Goal: Information Seeking & Learning: Learn about a topic

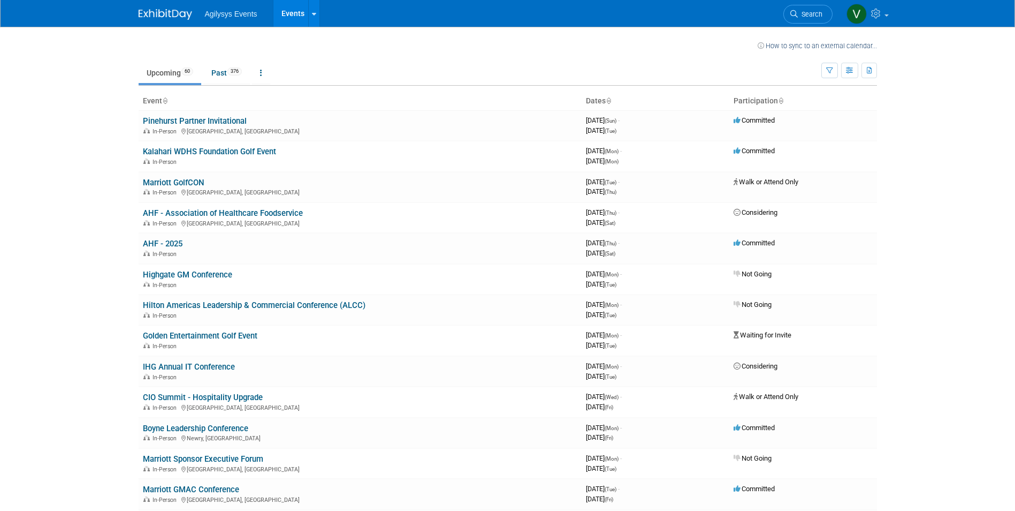
drag, startPoint x: 79, startPoint y: 233, endPoint x: 86, endPoint y: 234, distance: 6.4
click at [79, 234] on body "Agilysys Events Events Recently Viewed Events: Southern California Hotelier Con…" at bounding box center [507, 255] width 1015 height 511
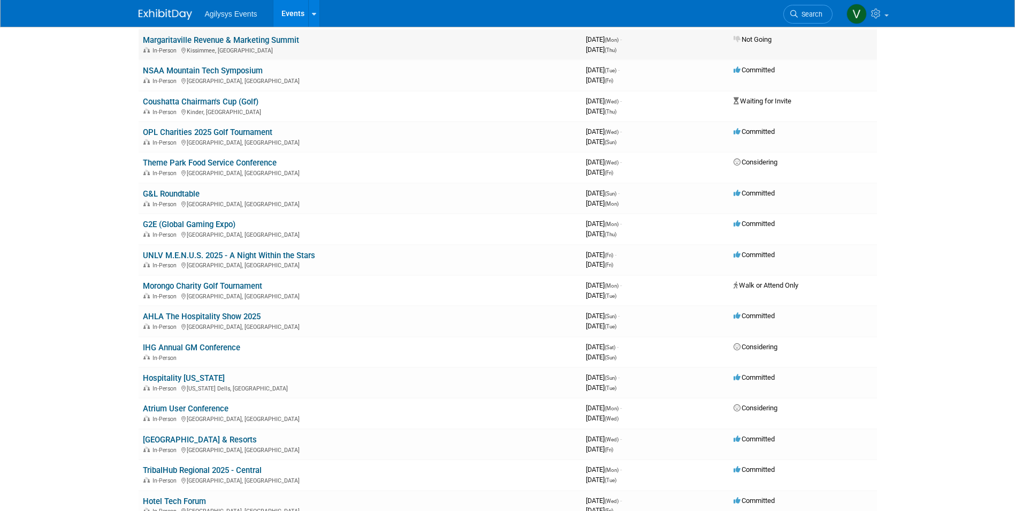
click at [263, 37] on link "Margaritaville Revenue & Marketing Summit" at bounding box center [221, 40] width 156 height 10
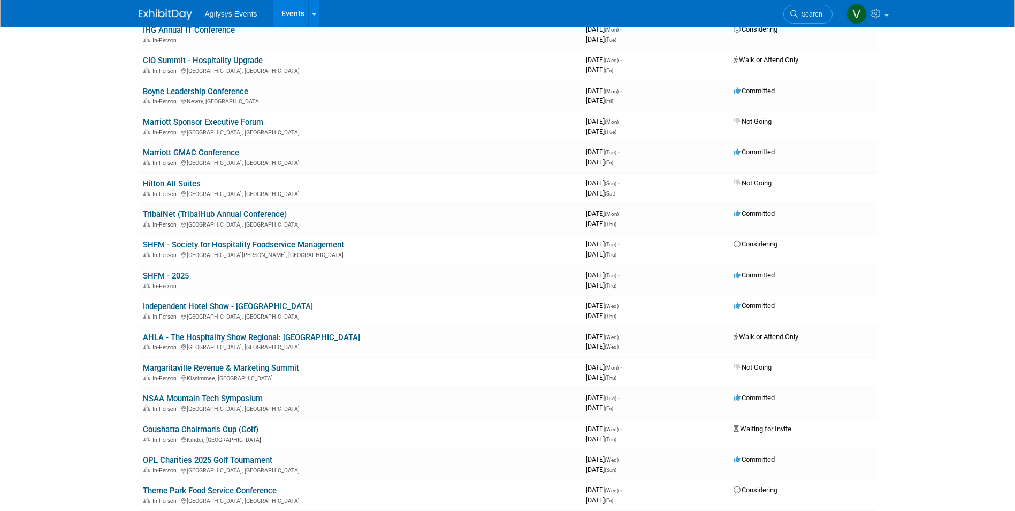
scroll to position [1555, 0]
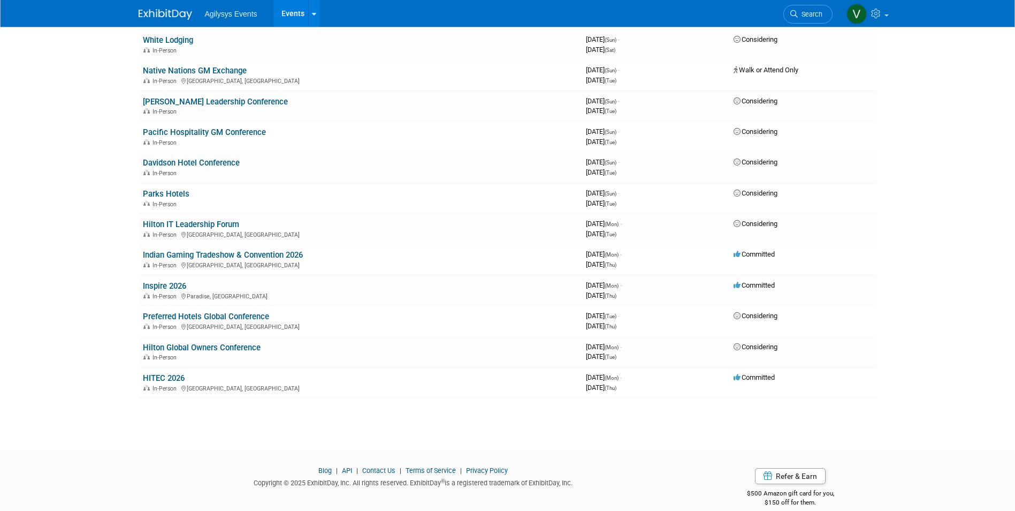
click at [173, 284] on link "Inspire 2026" at bounding box center [164, 286] width 43 height 10
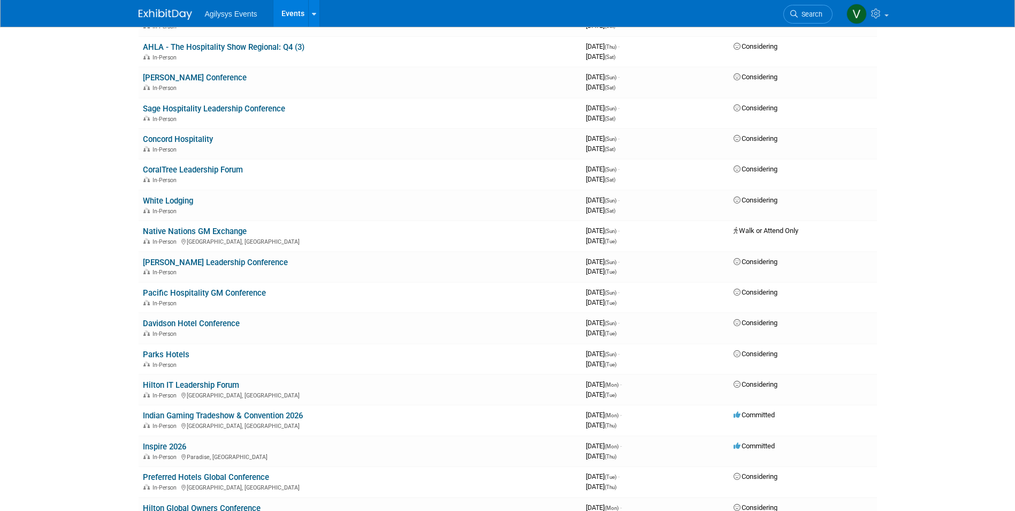
scroll to position [459, 0]
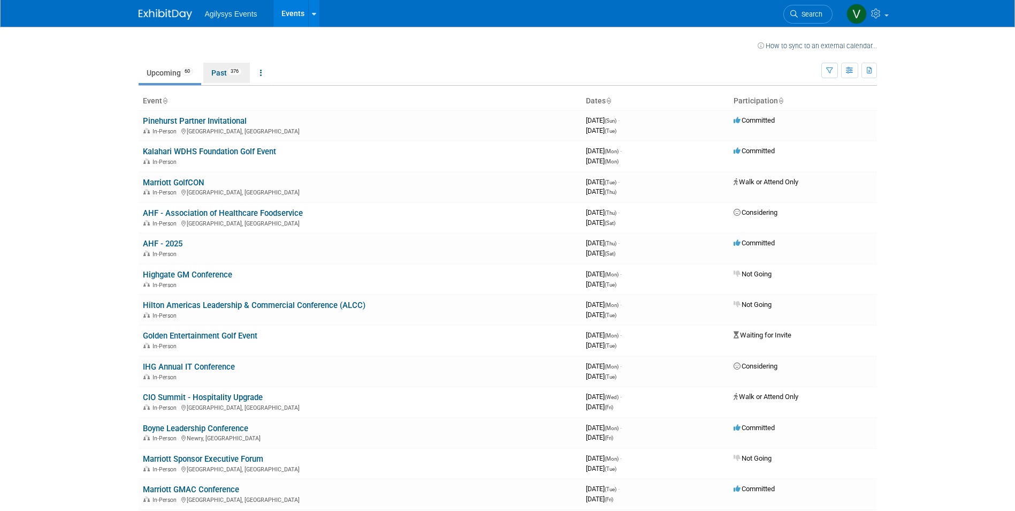
click at [229, 66] on link "Past 376" at bounding box center [226, 73] width 47 height 20
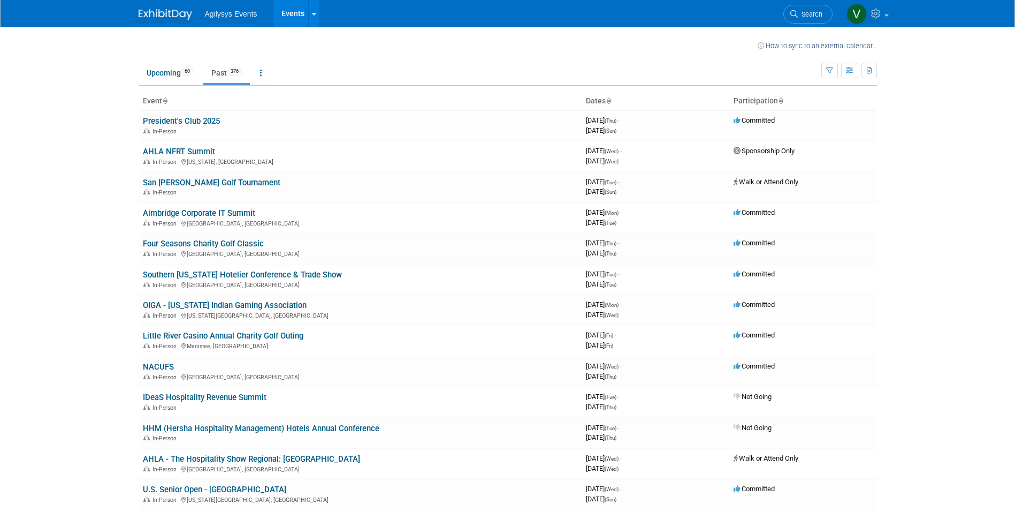
click at [102, 161] on body "Agilysys Events Events Recently Viewed Events: Inspire 2026 [GEOGRAPHIC_DATA], …" at bounding box center [507, 255] width 1015 height 511
